Goal: Information Seeking & Learning: Learn about a topic

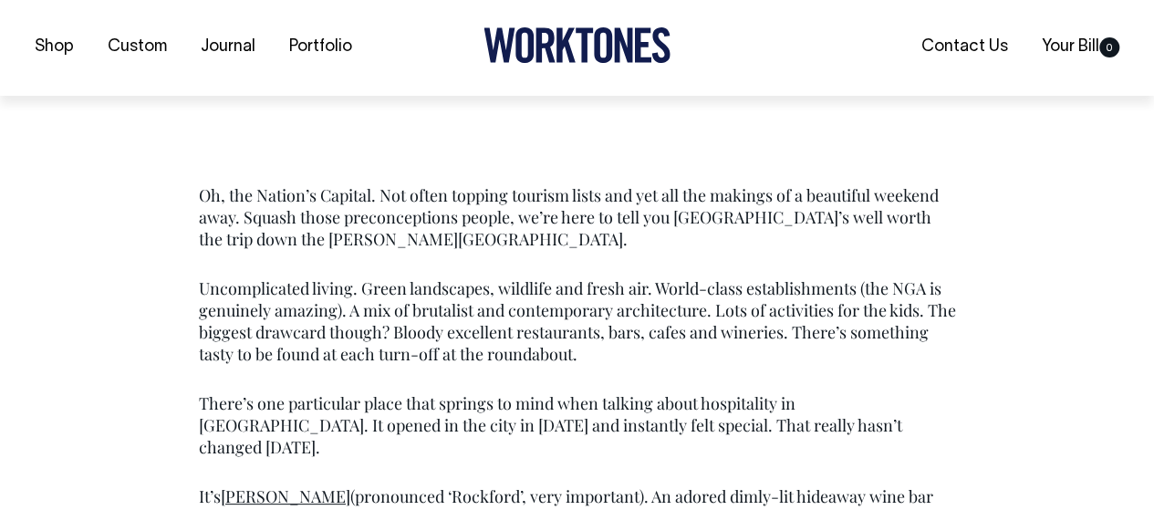
scroll to position [860, 0]
drag, startPoint x: 206, startPoint y: 357, endPoint x: 360, endPoint y: 352, distance: 154.2
click at [360, 484] on p "It’s [PERSON_NAME] (pronounced ‘Rockford’, very important). An adored dimly-lit…" at bounding box center [577, 517] width 757 height 66
click at [410, 484] on p "It’s [PERSON_NAME] (pronounced ‘Rockford’, very important). An adored dimly-lit…" at bounding box center [577, 517] width 757 height 66
drag, startPoint x: 324, startPoint y: 351, endPoint x: 482, endPoint y: 342, distance: 158.1
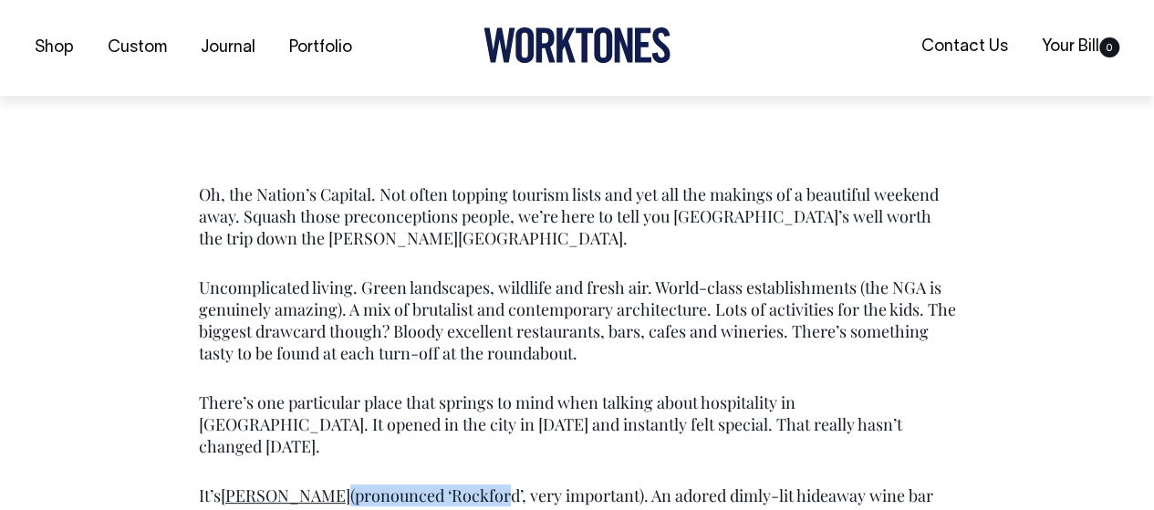
click at [482, 484] on p "It’s [PERSON_NAME] (pronounced ‘Rockford’, very important). An adored dimly-lit…" at bounding box center [577, 517] width 757 height 66
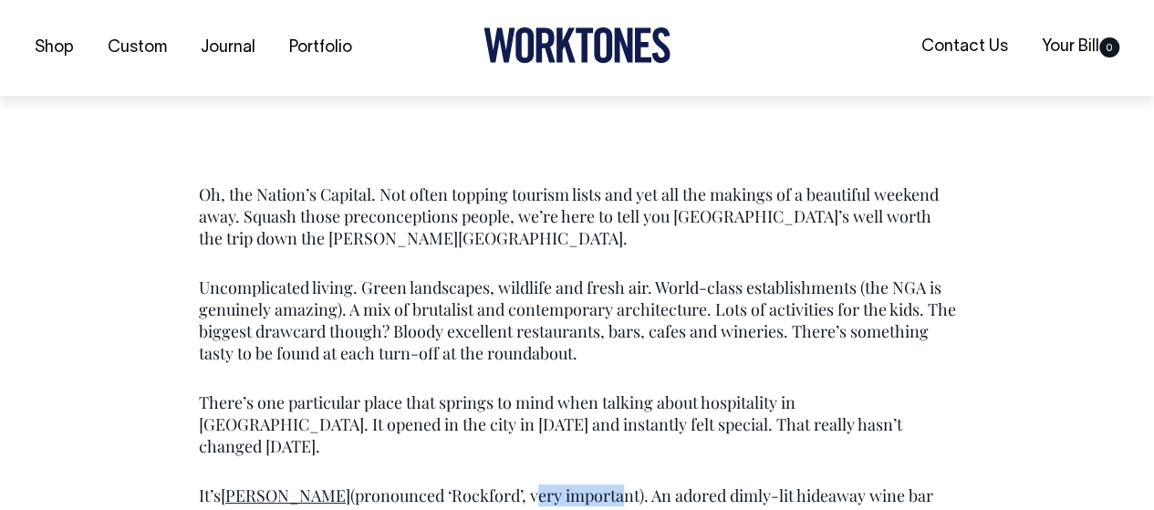
drag, startPoint x: 507, startPoint y: 348, endPoint x: 593, endPoint y: 346, distance: 85.8
click at [593, 484] on p "It’s [PERSON_NAME] (pronounced ‘Rockford’, very important). An adored dimly-lit…" at bounding box center [577, 517] width 757 height 66
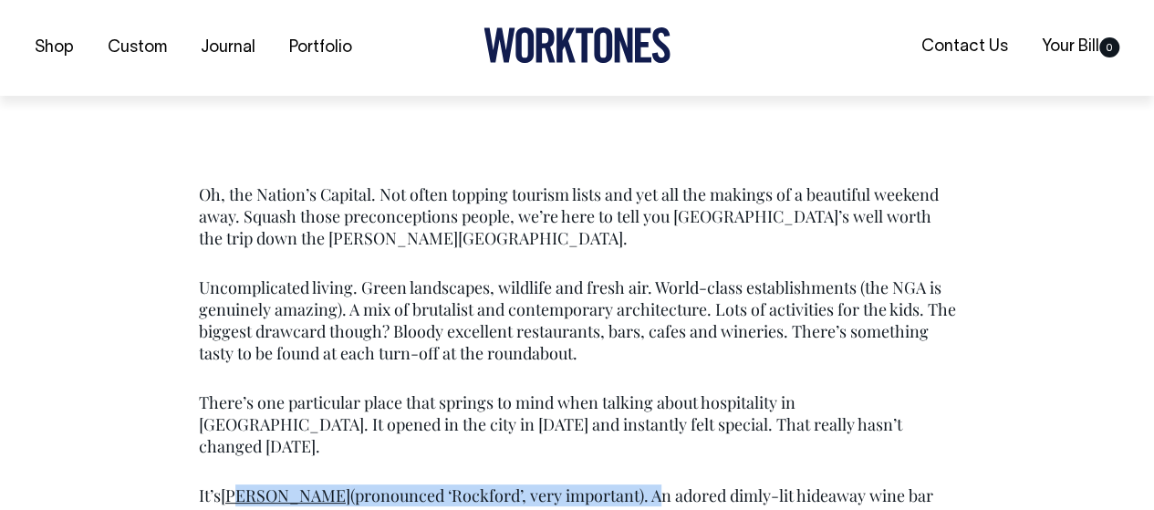
drag, startPoint x: 628, startPoint y: 349, endPoint x: 244, endPoint y: 345, distance: 383.1
click at [244, 484] on p "It’s [PERSON_NAME] (pronounced ‘Rockford’, very important). An adored dimly-lit…" at bounding box center [577, 517] width 757 height 66
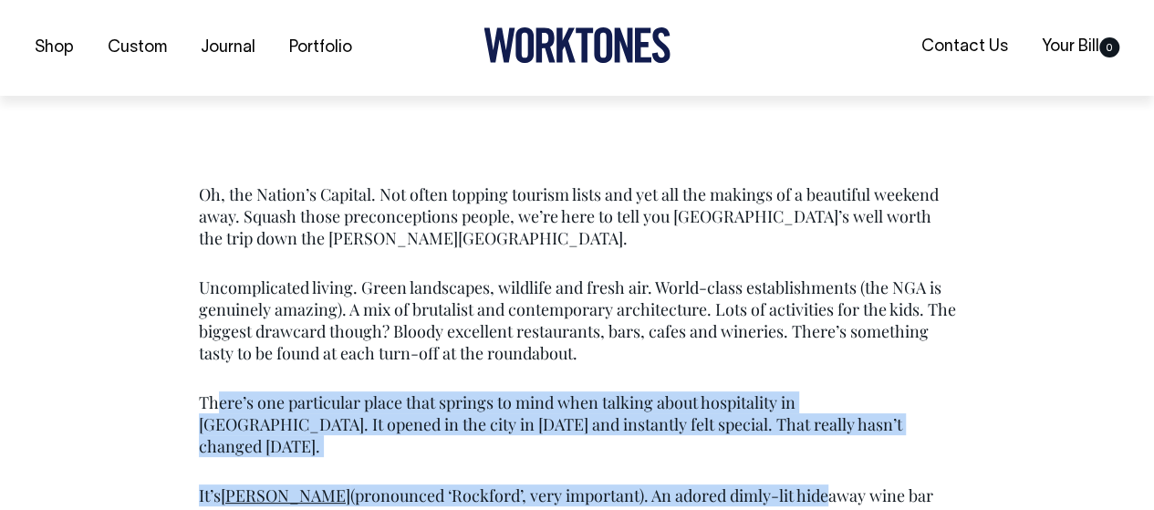
drag, startPoint x: 215, startPoint y: 280, endPoint x: 797, endPoint y: 338, distance: 584.9
click at [797, 338] on div "Oh, the Nation’s Capital. Not often topping tourism lists and yet all the makin…" at bounding box center [577, 366] width 812 height 367
click at [797, 484] on p "It’s [PERSON_NAME] (pronounced ‘Rockford’, very important). An adored dimly-lit…" at bounding box center [577, 517] width 757 height 66
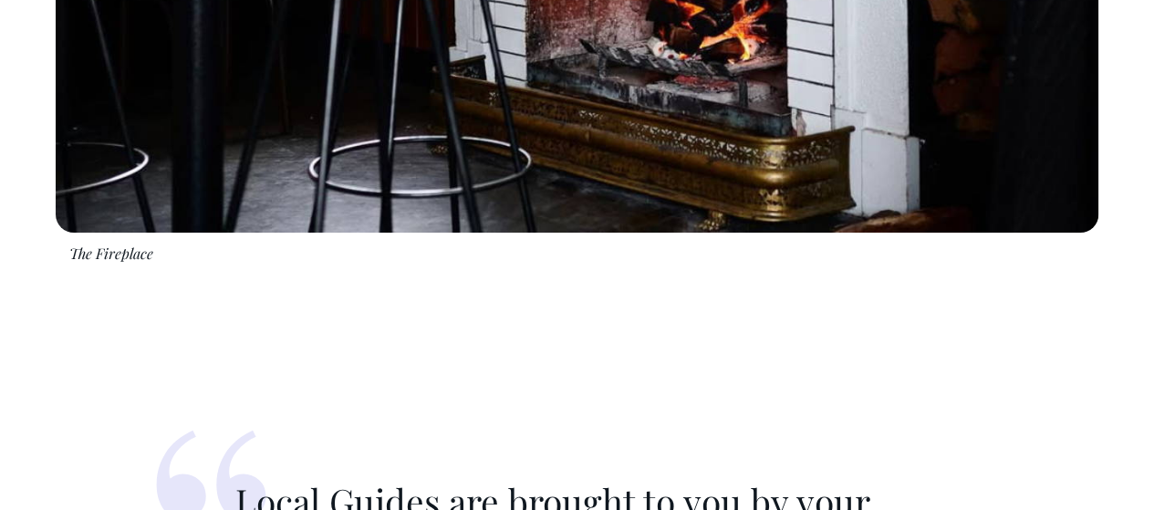
scroll to position [2634, 0]
drag, startPoint x: 249, startPoint y: 181, endPoint x: 812, endPoint y: 431, distance: 616.2
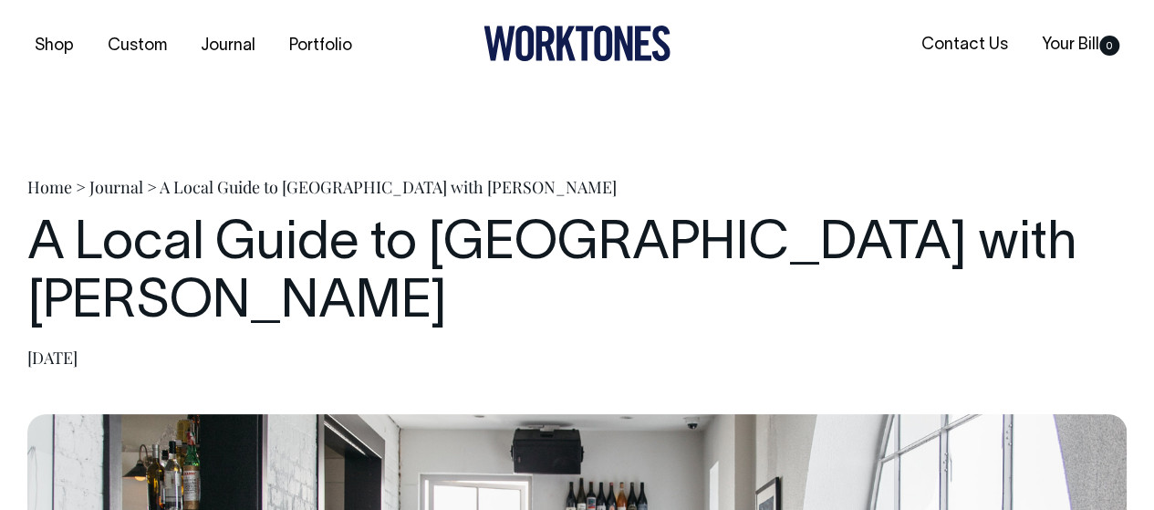
scroll to position [0, 0]
